Goal: Information Seeking & Learning: Learn about a topic

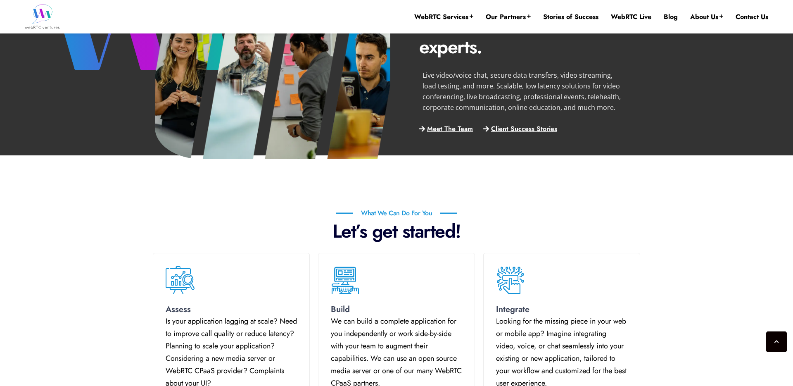
scroll to position [424, 0]
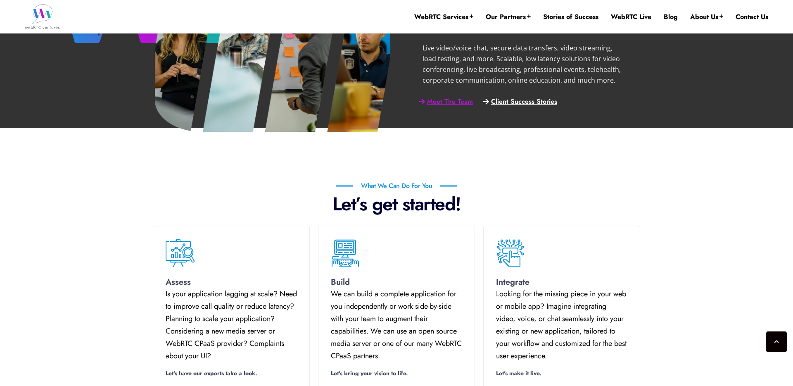
click at [446, 103] on span "Meet The Team" at bounding box center [450, 101] width 46 height 7
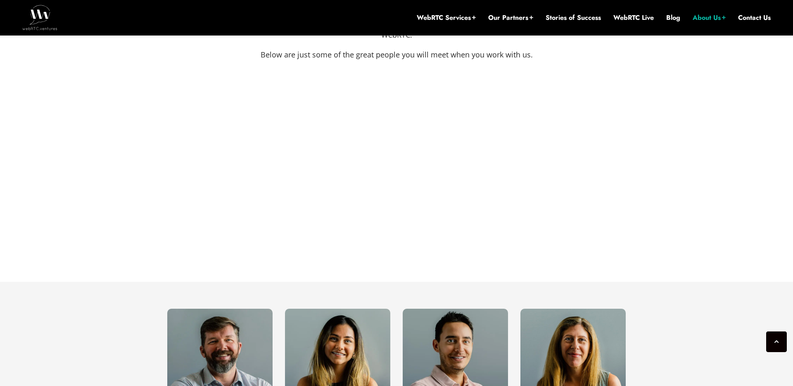
scroll to position [426, 0]
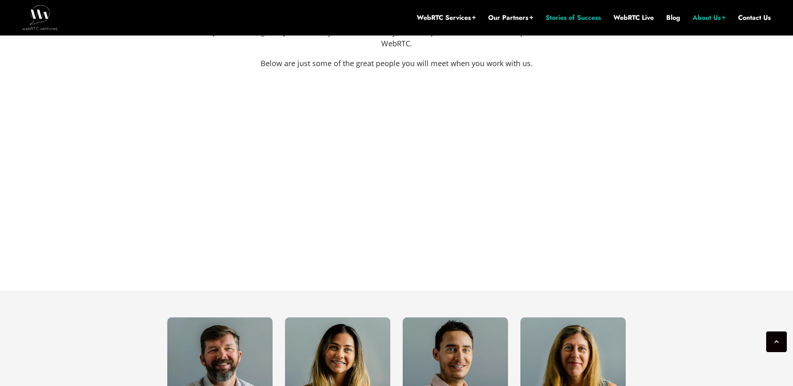
click at [582, 18] on link "Stories of Success" at bounding box center [573, 17] width 55 height 9
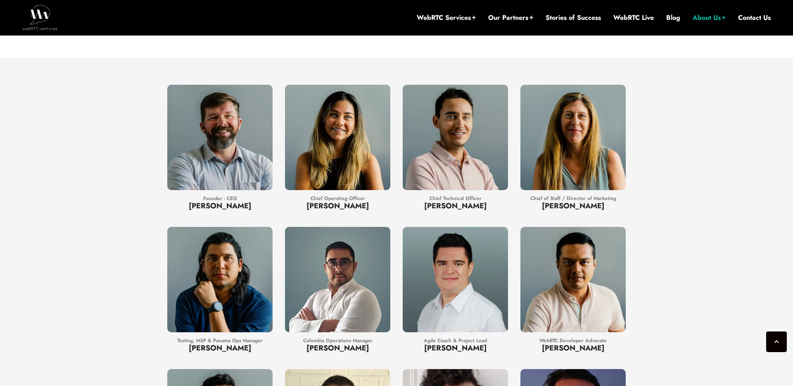
scroll to position [668, 0]
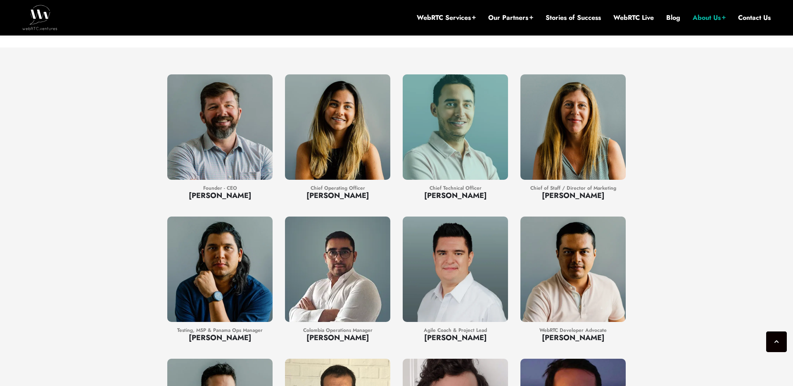
click at [479, 117] on div at bounding box center [455, 126] width 105 height 105
click at [469, 190] on h3 "Alberto González" at bounding box center [455, 195] width 105 height 11
click at [466, 190] on h3 "Alberto González" at bounding box center [455, 195] width 105 height 11
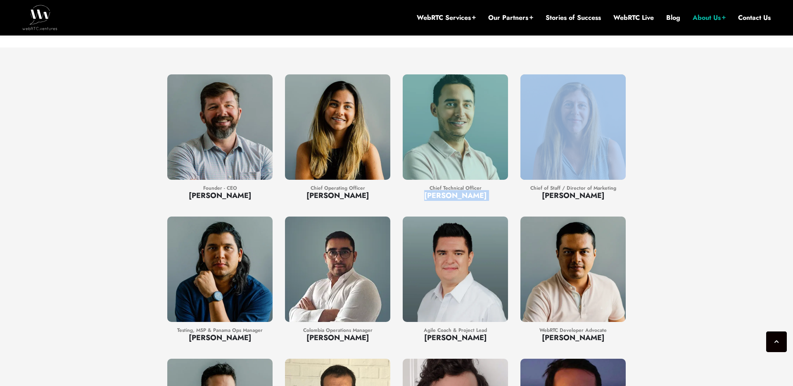
click at [466, 190] on h3 "Alberto González" at bounding box center [455, 195] width 105 height 11
copy div "Alberto González"
